Goal: Task Accomplishment & Management: Use online tool/utility

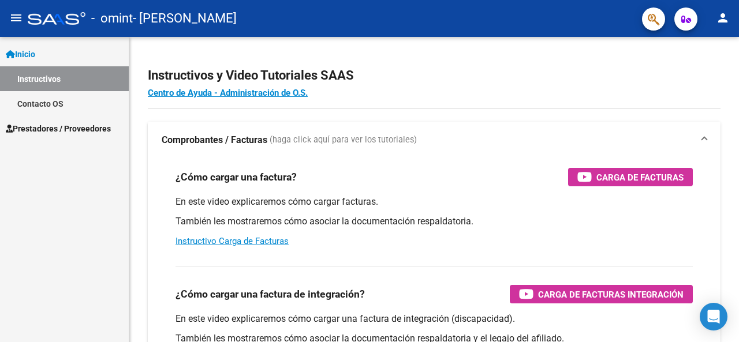
click at [48, 54] on link "Inicio" at bounding box center [64, 54] width 129 height 25
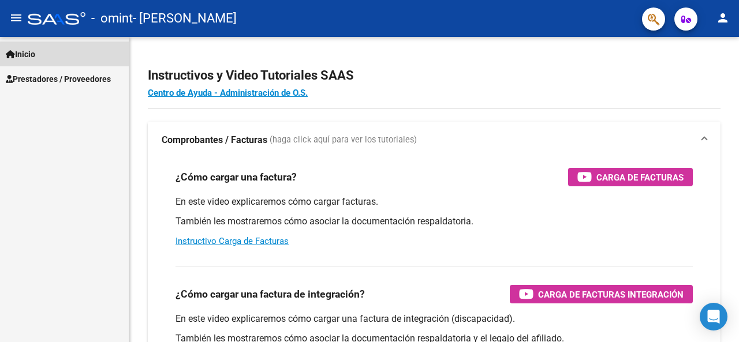
click at [48, 54] on link "Inicio" at bounding box center [64, 54] width 129 height 25
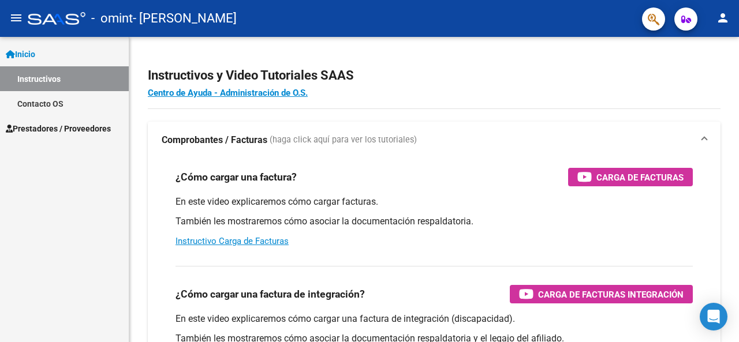
click at [88, 133] on span "Prestadores / Proveedores" at bounding box center [58, 128] width 105 height 13
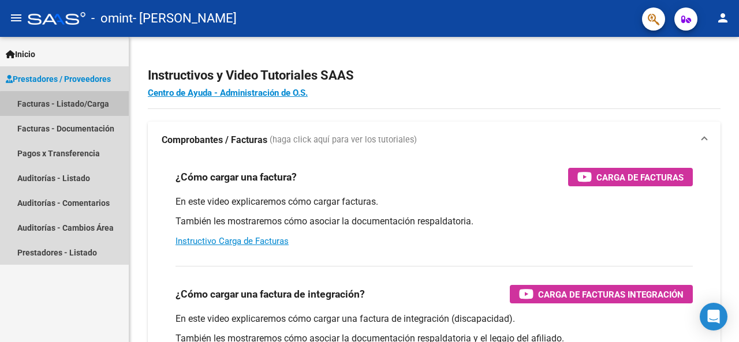
click at [87, 106] on link "Facturas - Listado/Carga" at bounding box center [64, 103] width 129 height 25
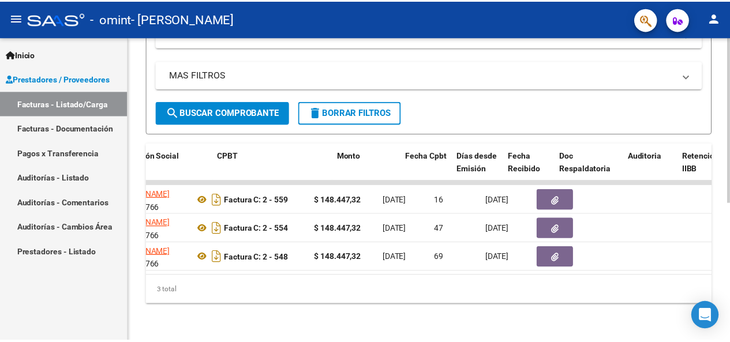
scroll to position [0, 430]
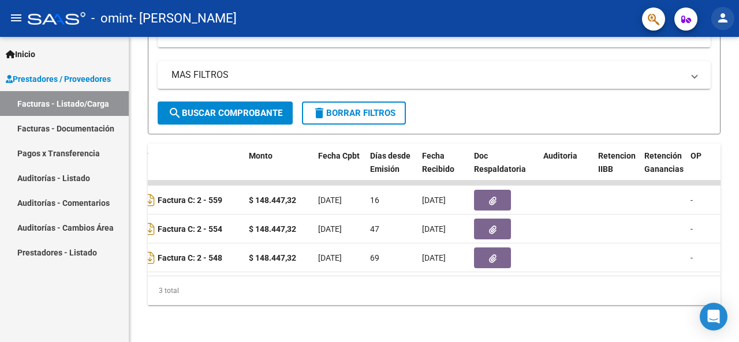
click at [725, 23] on mat-icon "person" at bounding box center [723, 18] width 14 height 14
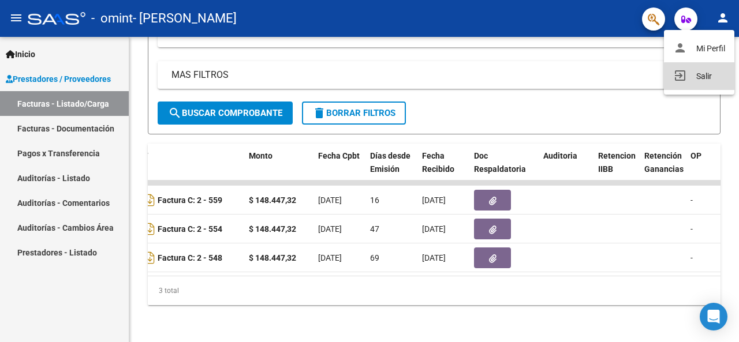
click at [707, 76] on button "exit_to_app Salir" at bounding box center [699, 76] width 70 height 28
